Goal: Task Accomplishment & Management: Use online tool/utility

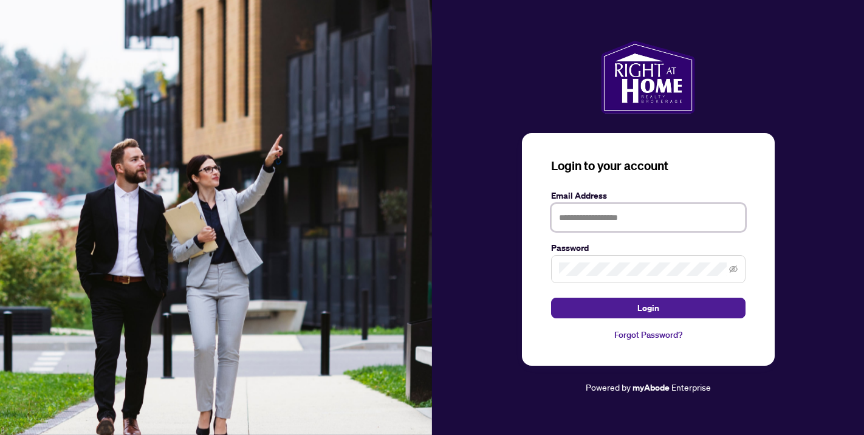
click at [568, 220] on input "text" at bounding box center [648, 218] width 194 height 28
type input "**********"
click at [648, 308] on button "Login" at bounding box center [648, 308] width 194 height 21
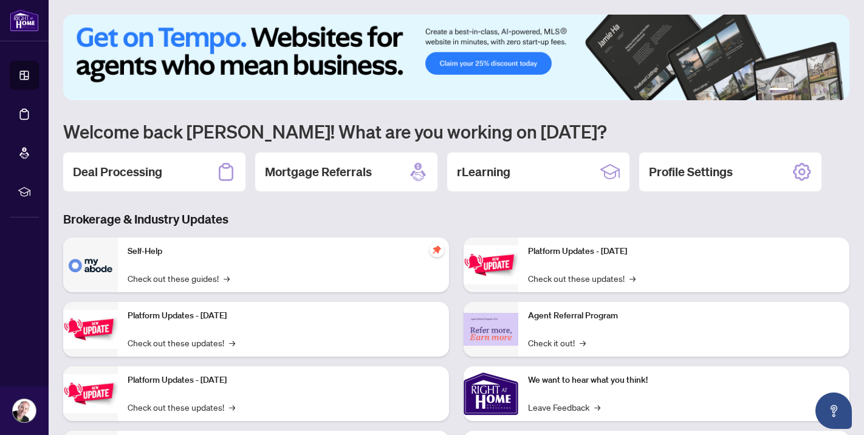
click at [149, 172] on h2 "Deal Processing" at bounding box center [117, 171] width 89 height 17
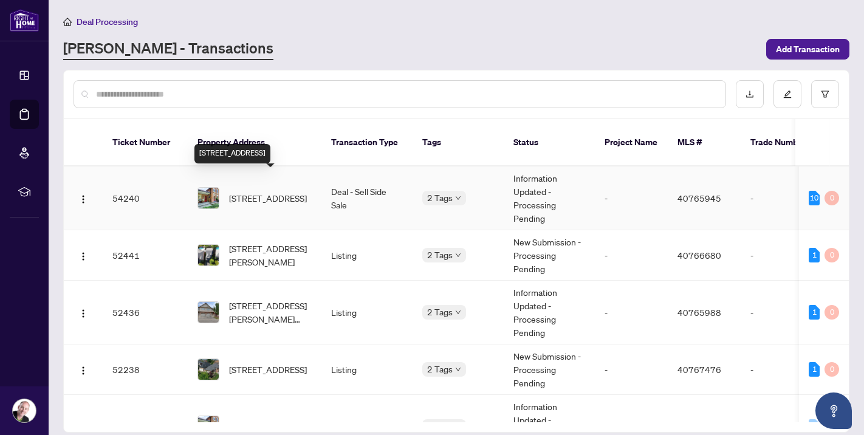
click at [246, 191] on span "4 Stewarttown Road, Georgetown, ON L7G 4S5, Canada" at bounding box center [268, 197] width 78 height 13
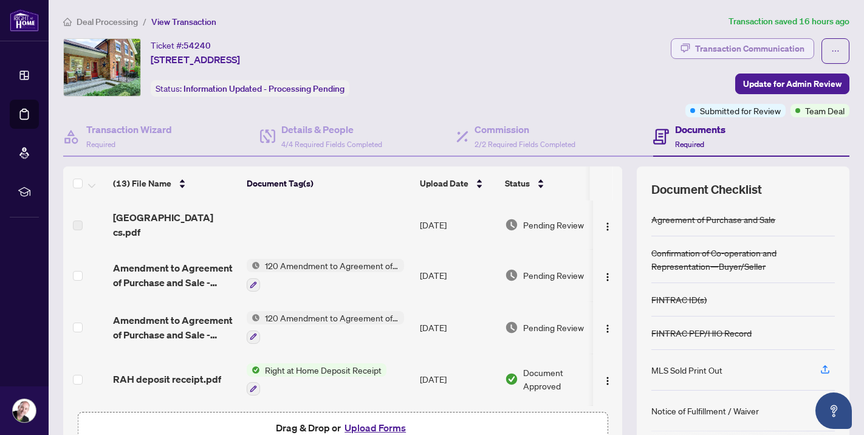
click at [771, 51] on div "Transaction Communication" at bounding box center [749, 48] width 109 height 19
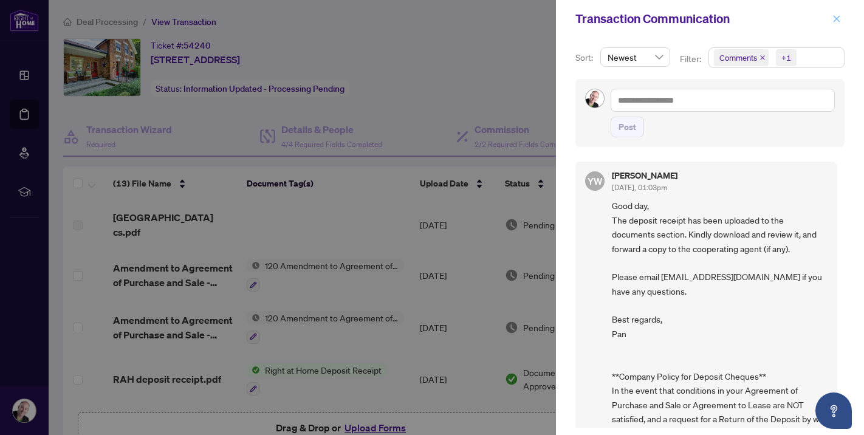
click at [835, 18] on icon "close" at bounding box center [837, 18] width 7 height 7
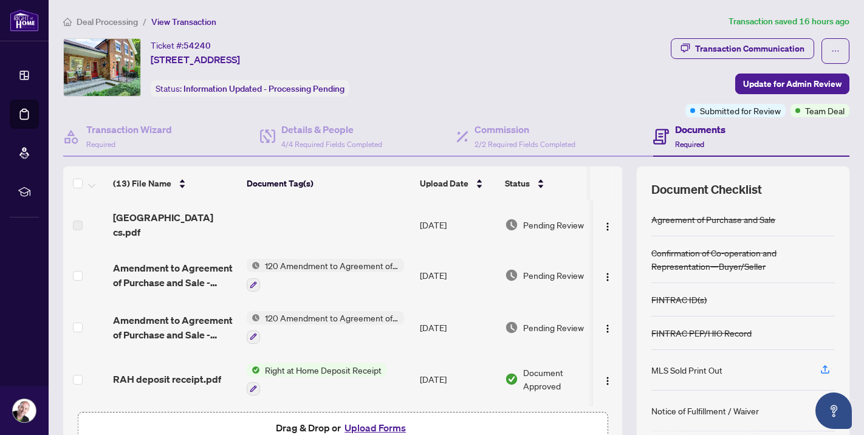
click at [114, 19] on span "Deal Processing" at bounding box center [107, 21] width 61 height 11
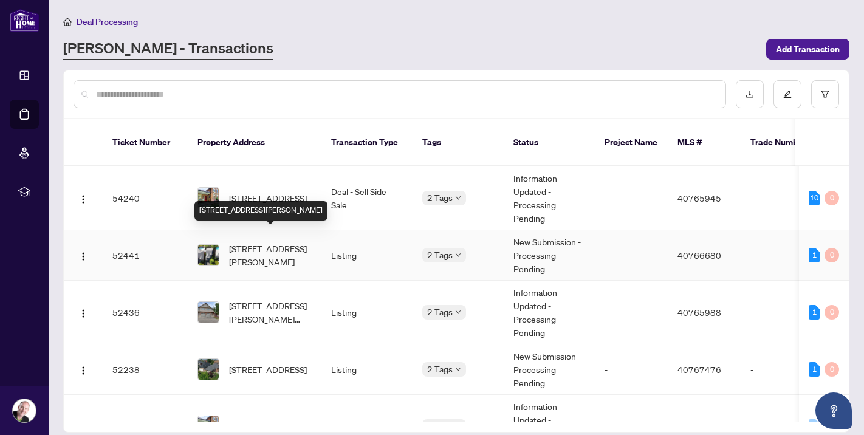
click at [252, 242] on span "10 Berton Boulevard, Georgetown, ON L7G 6A5, Canada" at bounding box center [270, 255] width 83 height 27
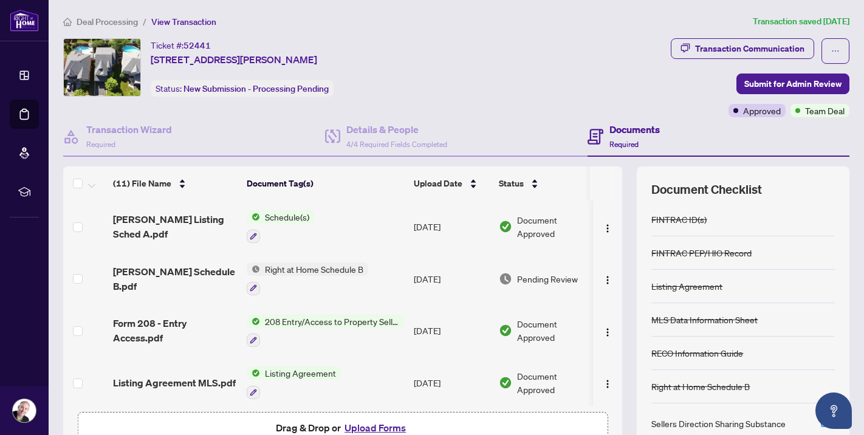
scroll to position [0, 1]
click at [745, 47] on div "Transaction Communication" at bounding box center [749, 48] width 109 height 19
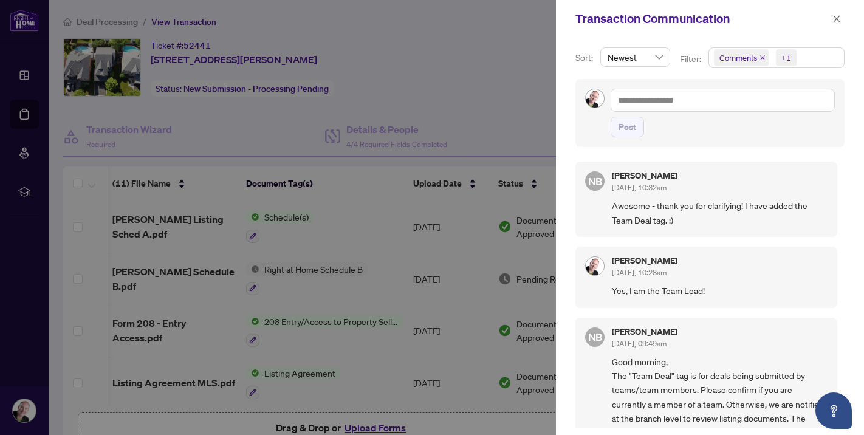
scroll to position [2, 0]
click at [17, 410] on div at bounding box center [432, 217] width 864 height 435
click at [838, 18] on icon "close" at bounding box center [837, 18] width 7 height 7
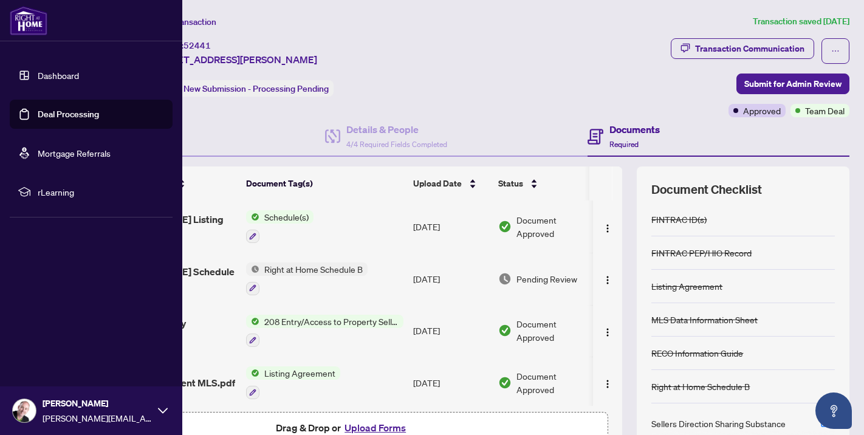
click at [22, 410] on img at bounding box center [24, 410] width 23 height 23
click at [47, 339] on span "Logout" at bounding box center [48, 338] width 27 height 19
